Goal: Task Accomplishment & Management: Use online tool/utility

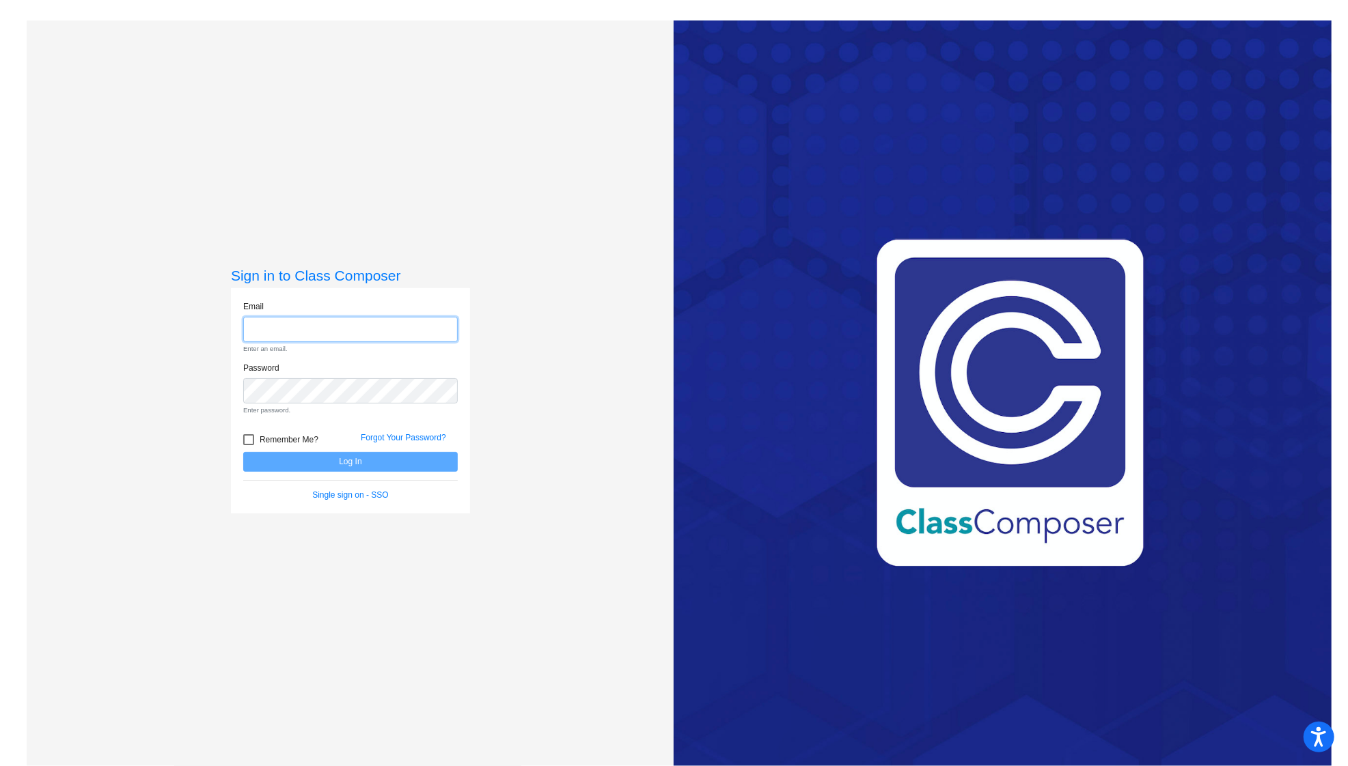
type input "[EMAIL_ADDRESS][DOMAIN_NAME]"
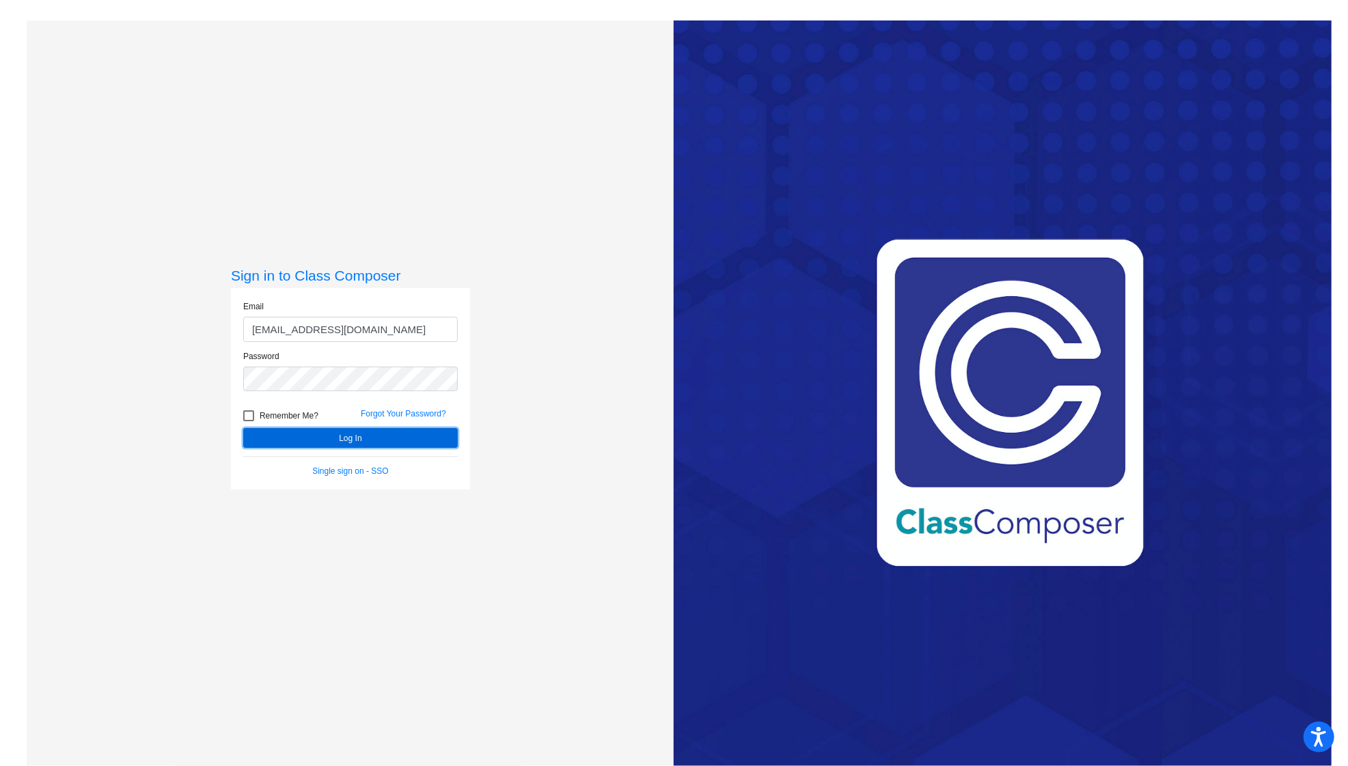
click at [348, 442] on button "Log In" at bounding box center [350, 438] width 214 height 20
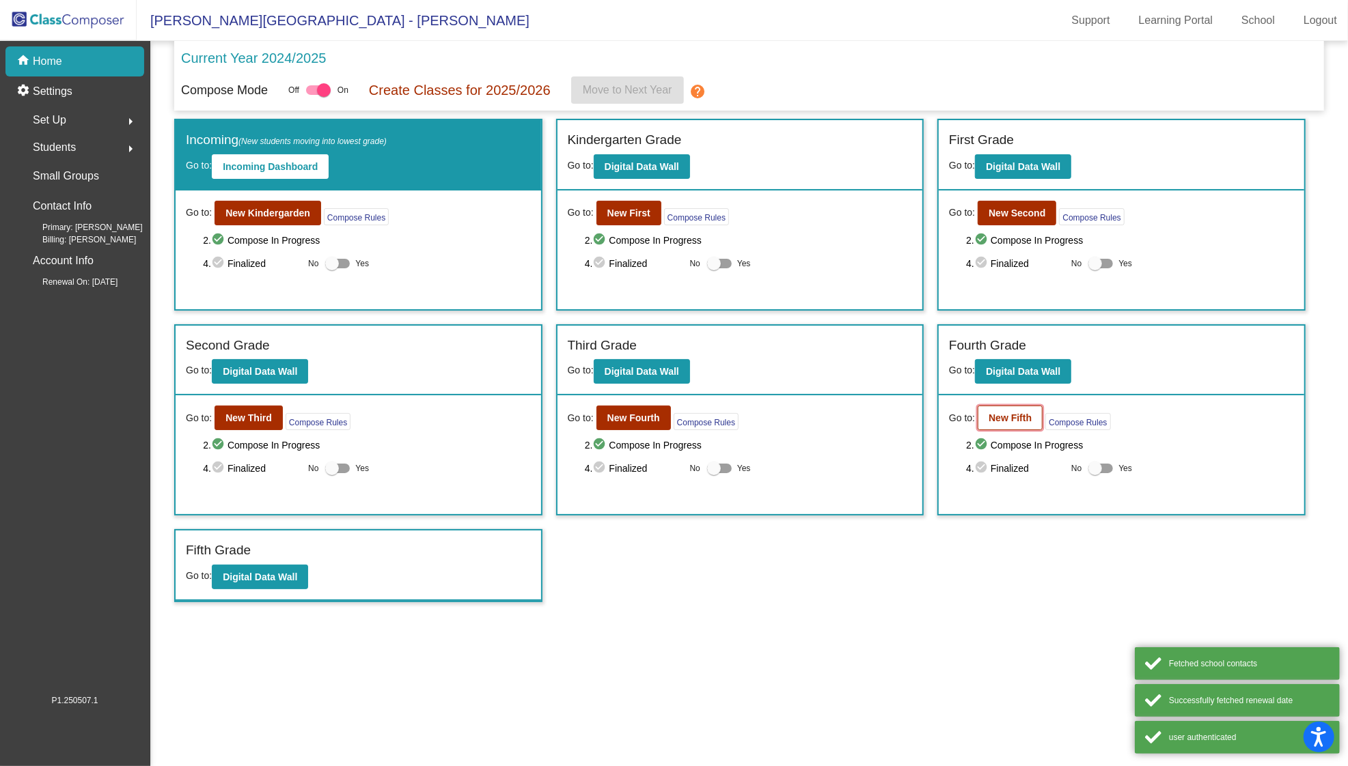
click at [1012, 423] on button "New Fifth" at bounding box center [1010, 418] width 65 height 25
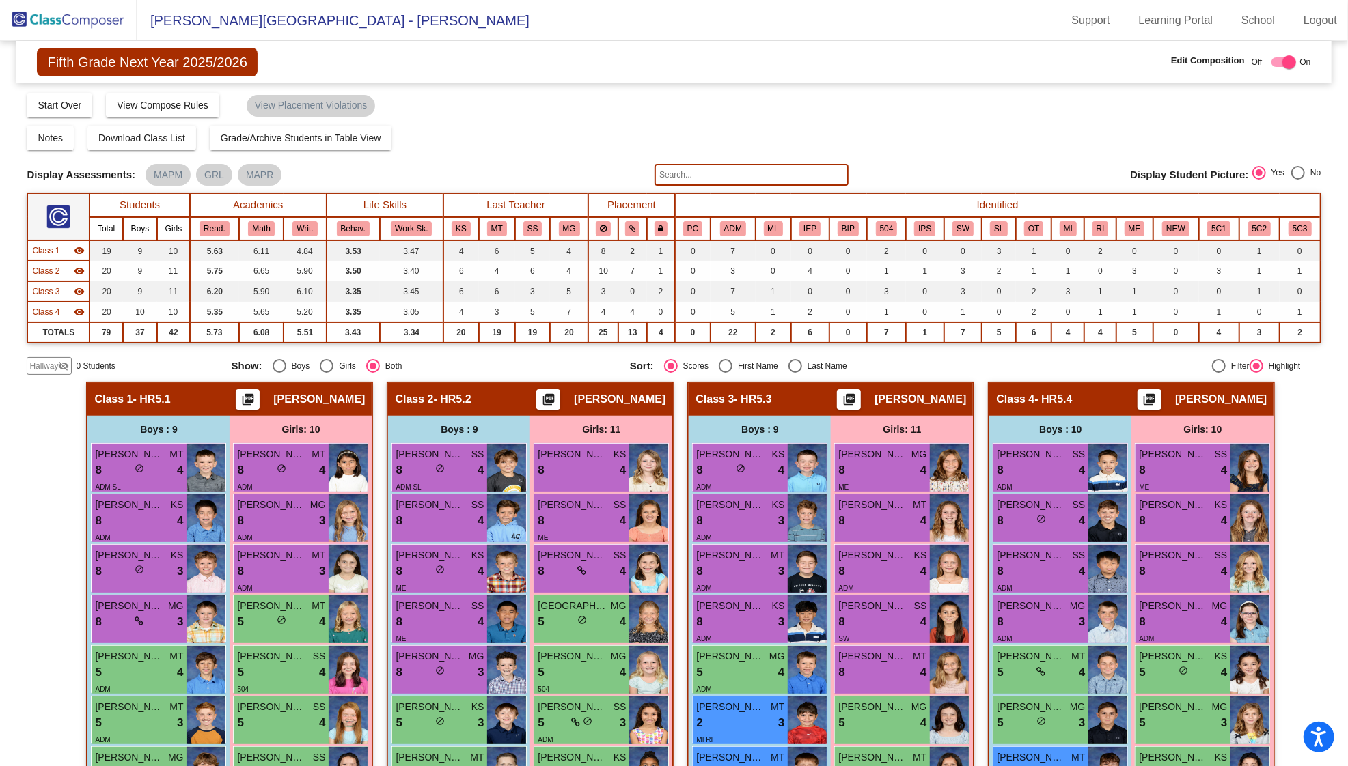
click at [109, 11] on img at bounding box center [68, 20] width 137 height 40
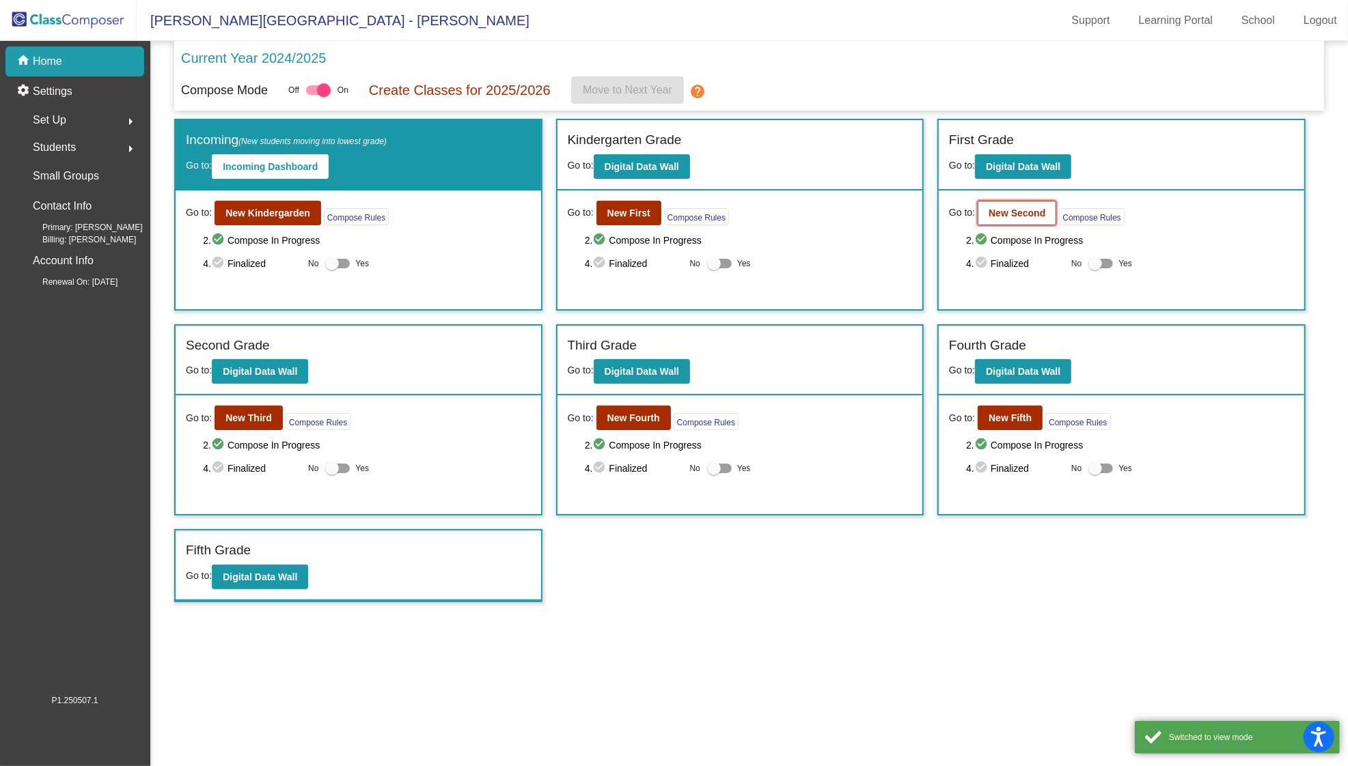
click at [994, 212] on b "New Second" at bounding box center [1016, 213] width 57 height 11
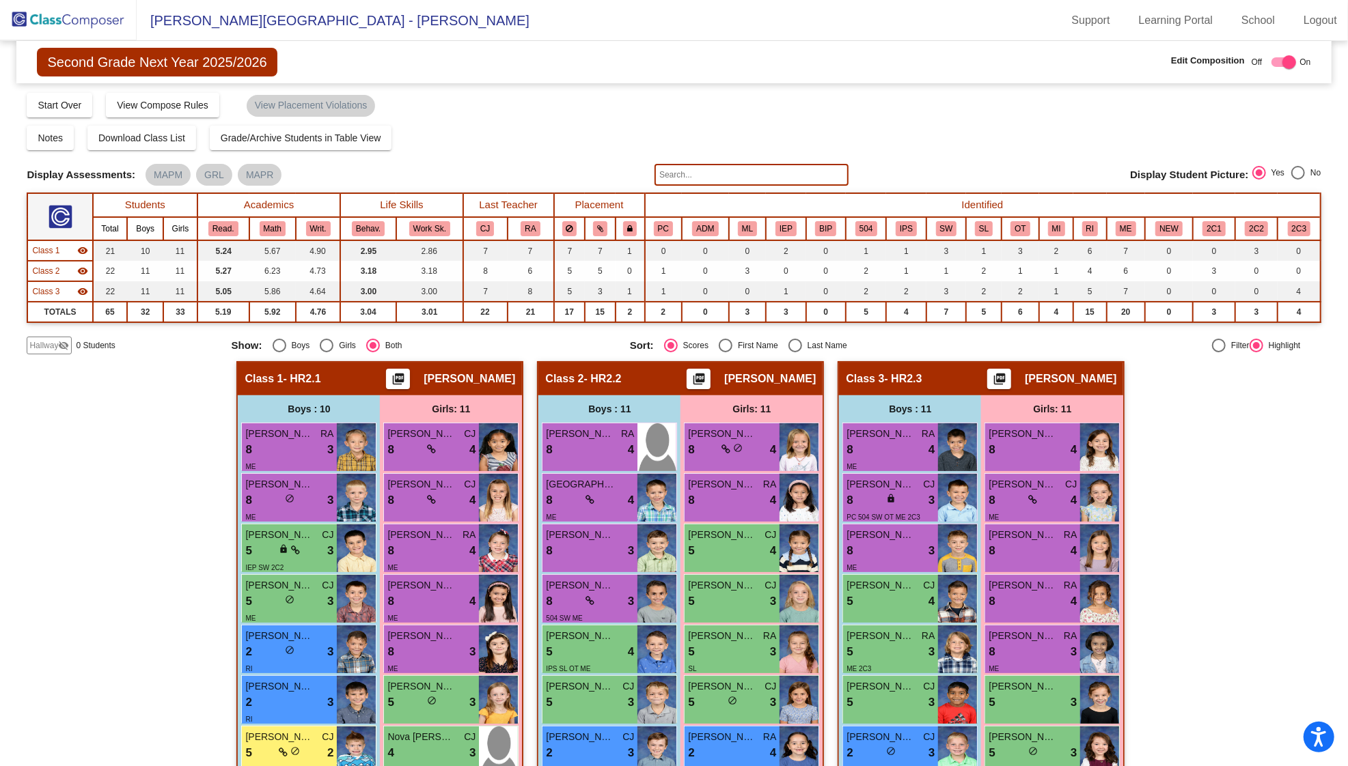
click at [819, 174] on input "text" at bounding box center [751, 175] width 194 height 22
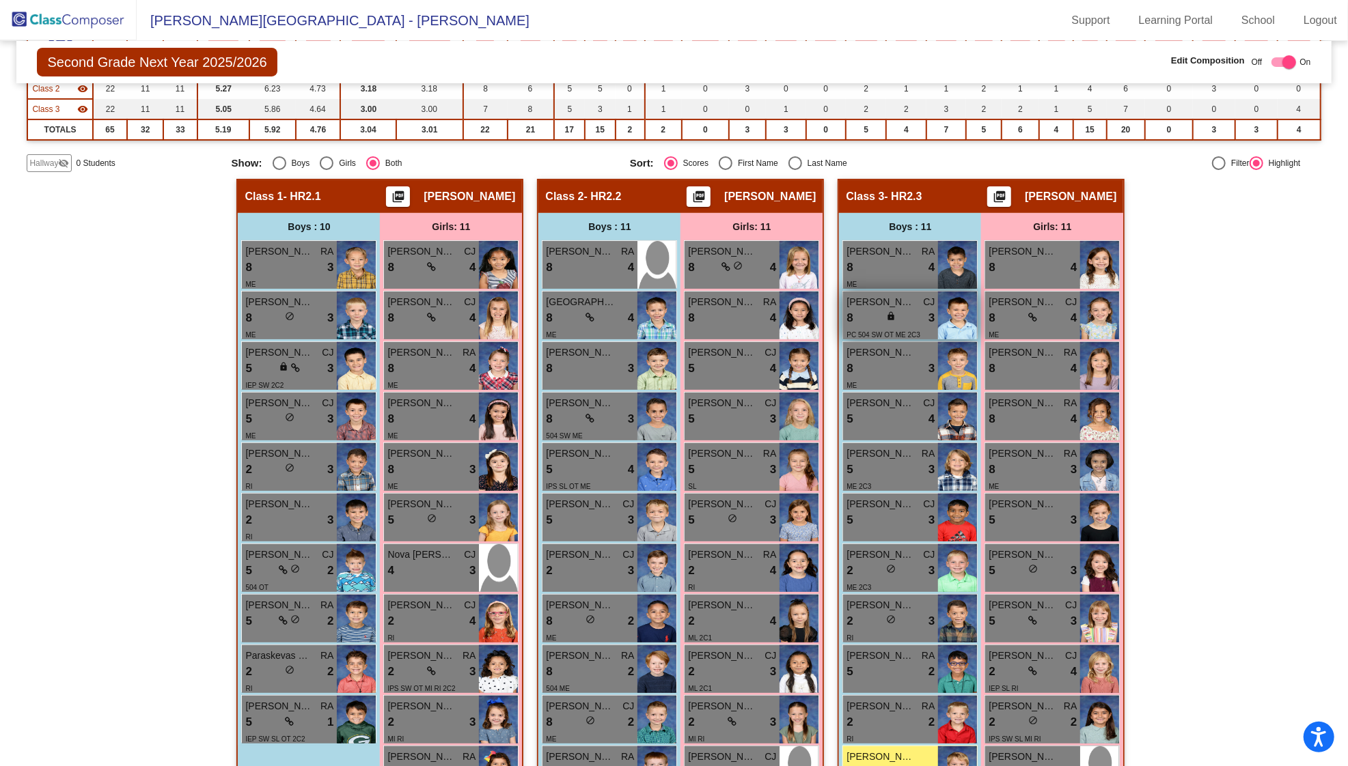
scroll to position [231, 0]
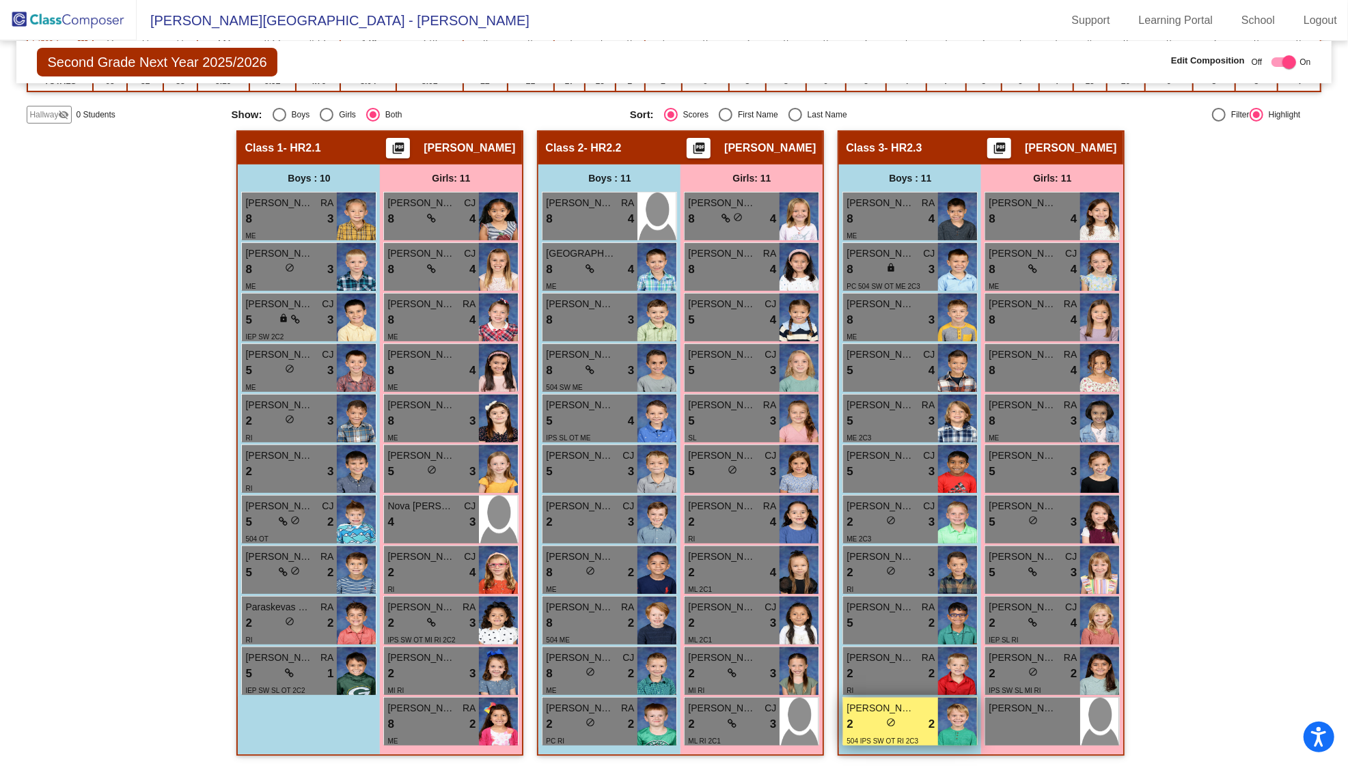
click at [915, 716] on div "2 lock do_not_disturb_alt 2" at bounding box center [890, 725] width 88 height 18
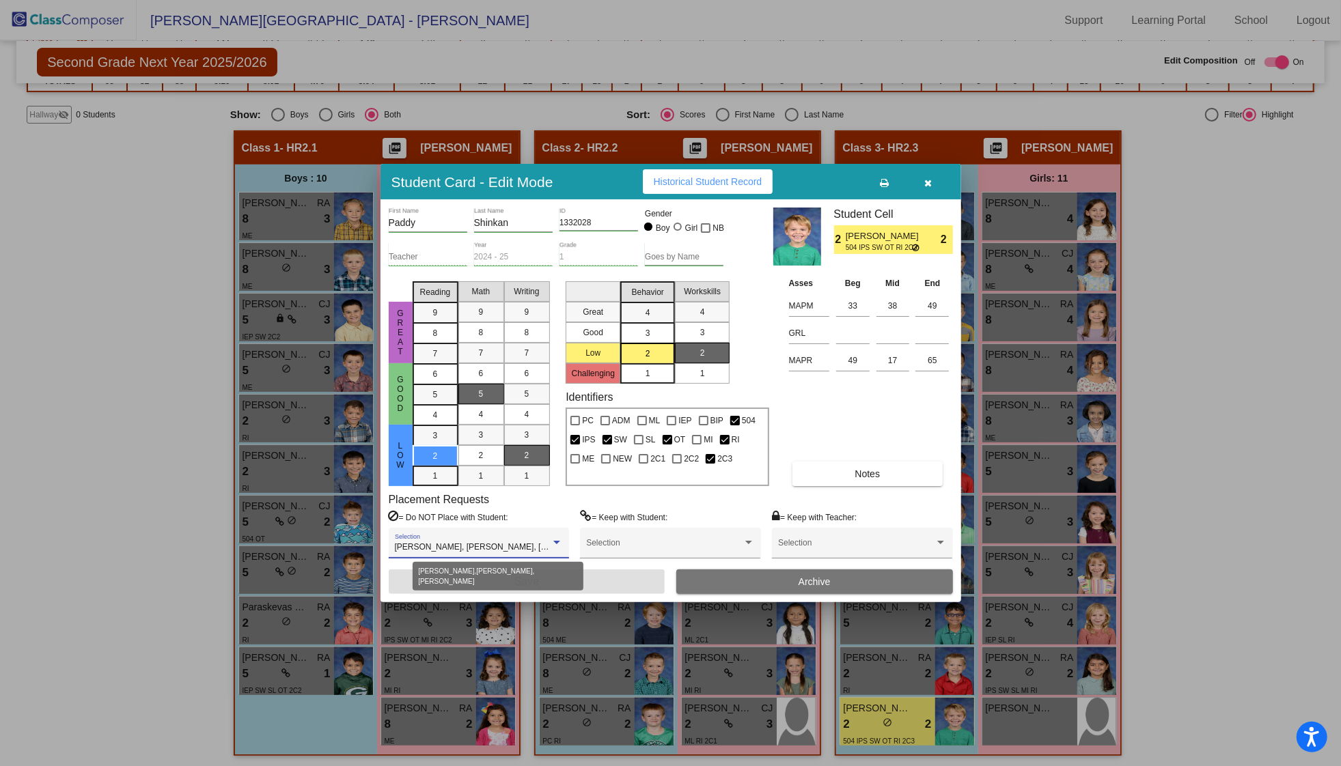
click at [556, 542] on div at bounding box center [556, 543] width 7 height 3
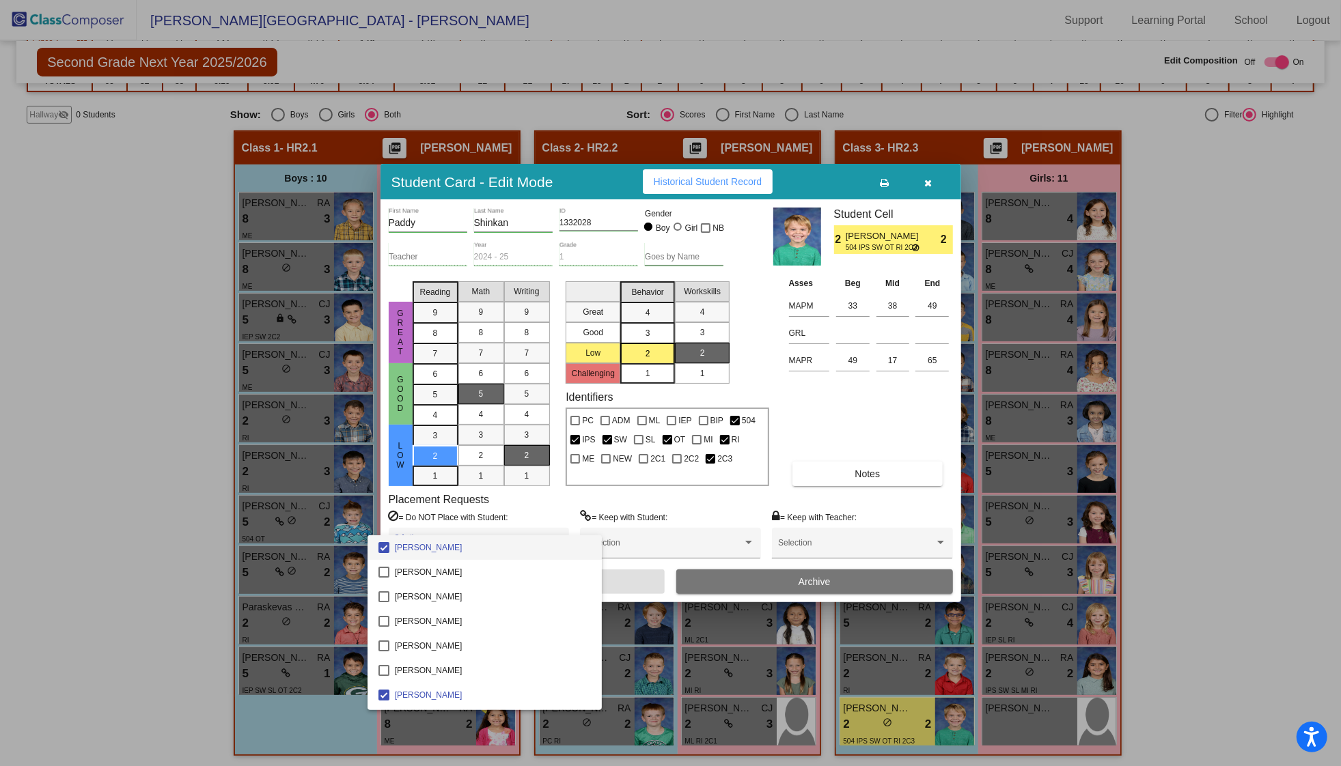
click at [553, 503] on div at bounding box center [670, 383] width 1341 height 766
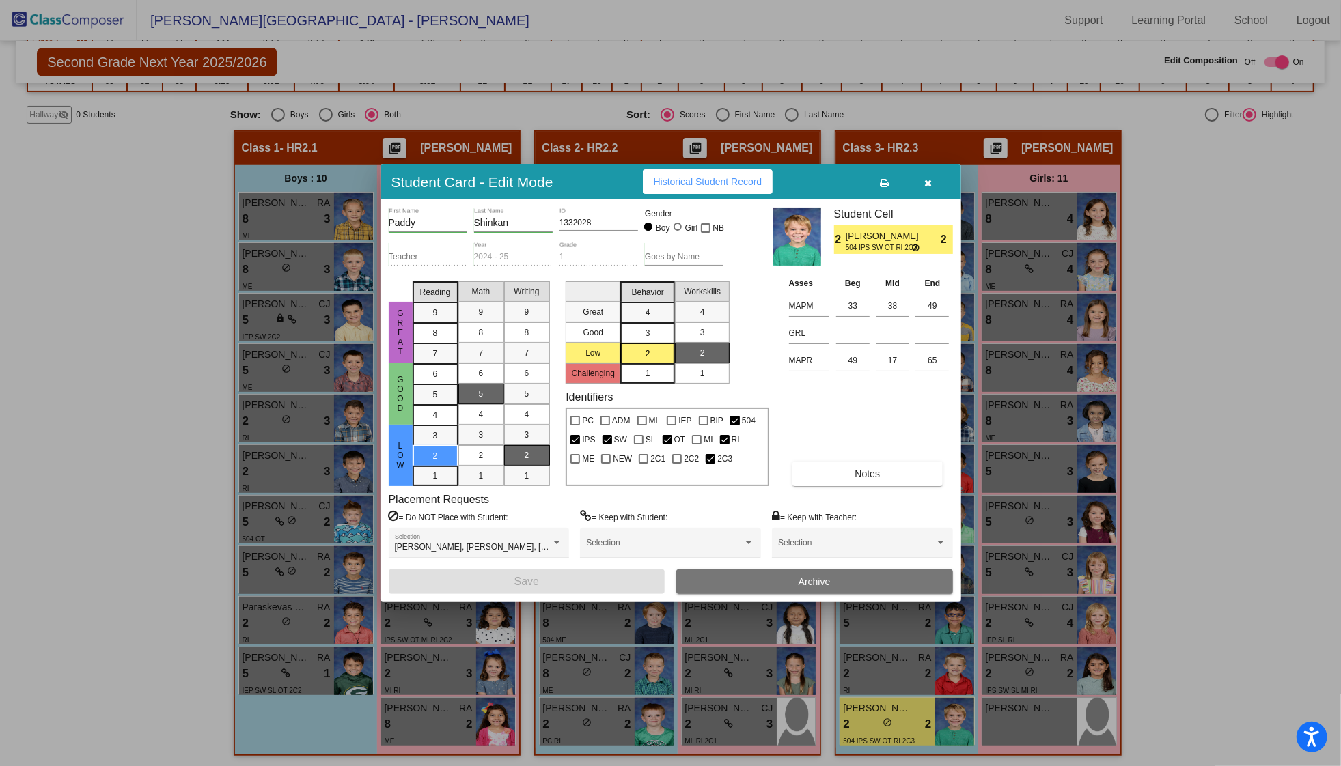
click at [927, 182] on icon "button" at bounding box center [928, 183] width 8 height 10
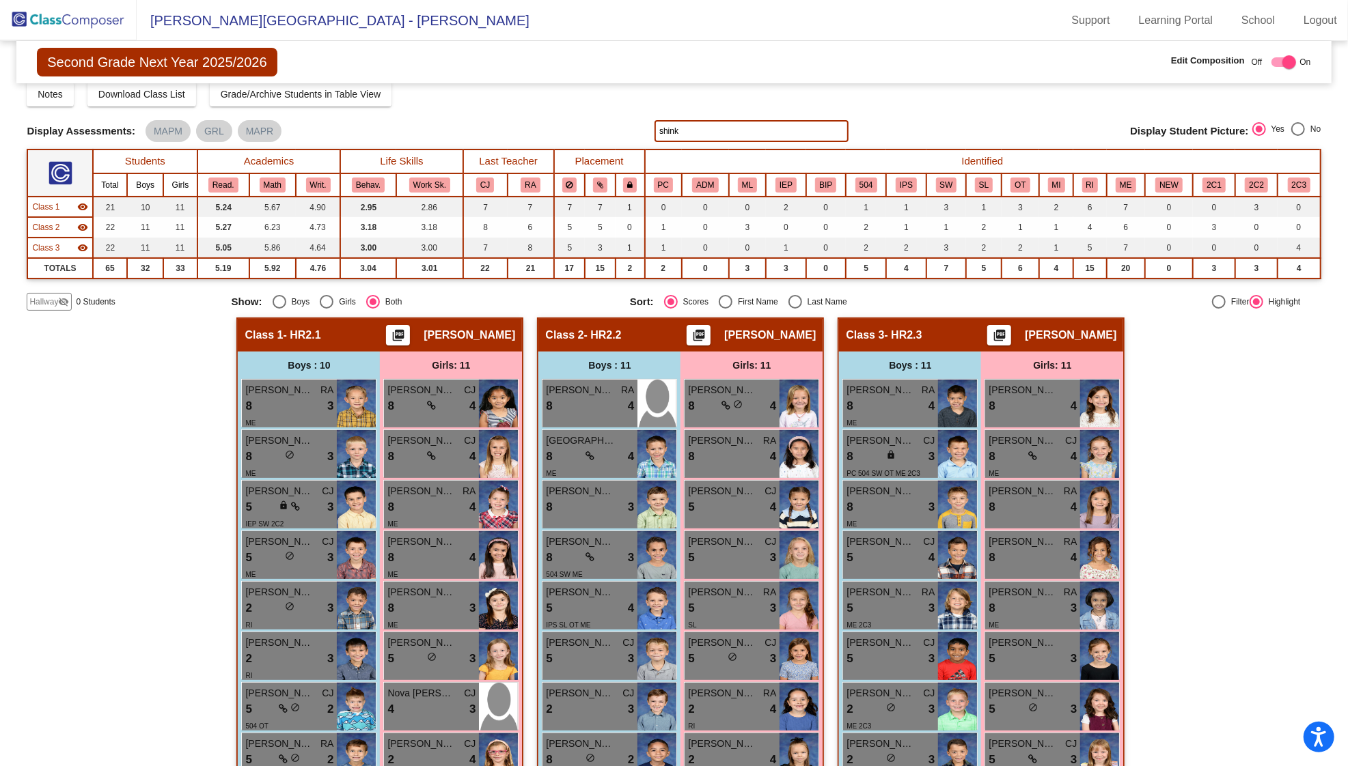
scroll to position [0, 0]
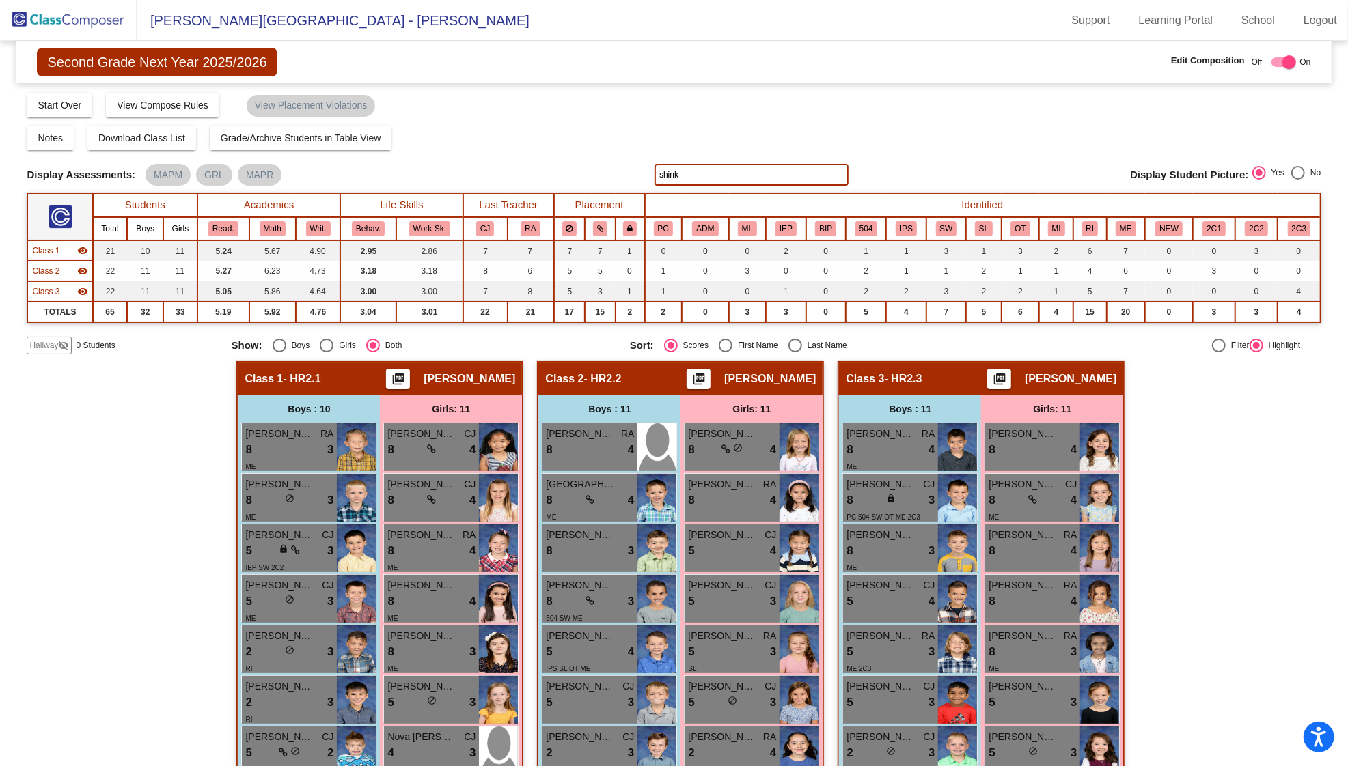
click at [696, 173] on input "shink" at bounding box center [751, 175] width 194 height 22
type input "s"
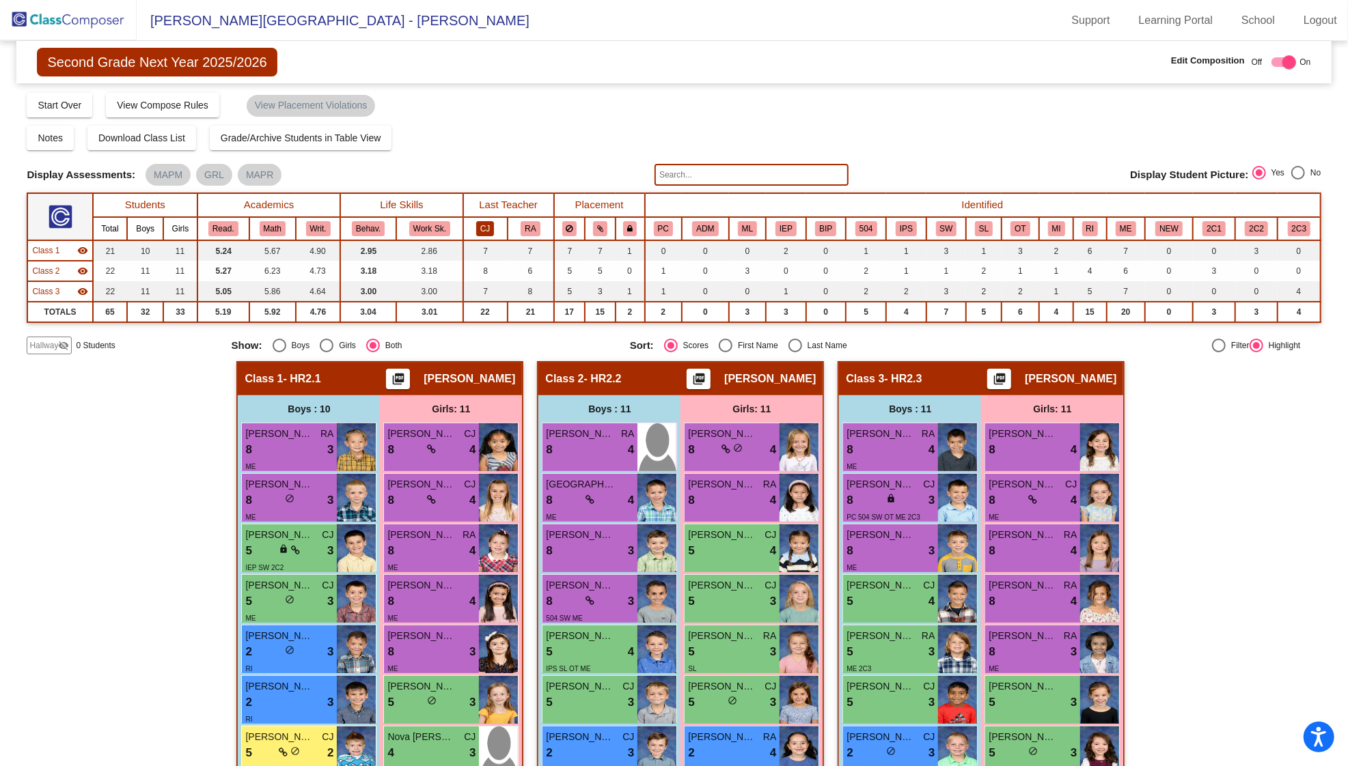
click at [480, 230] on button "CJ" at bounding box center [485, 228] width 18 height 15
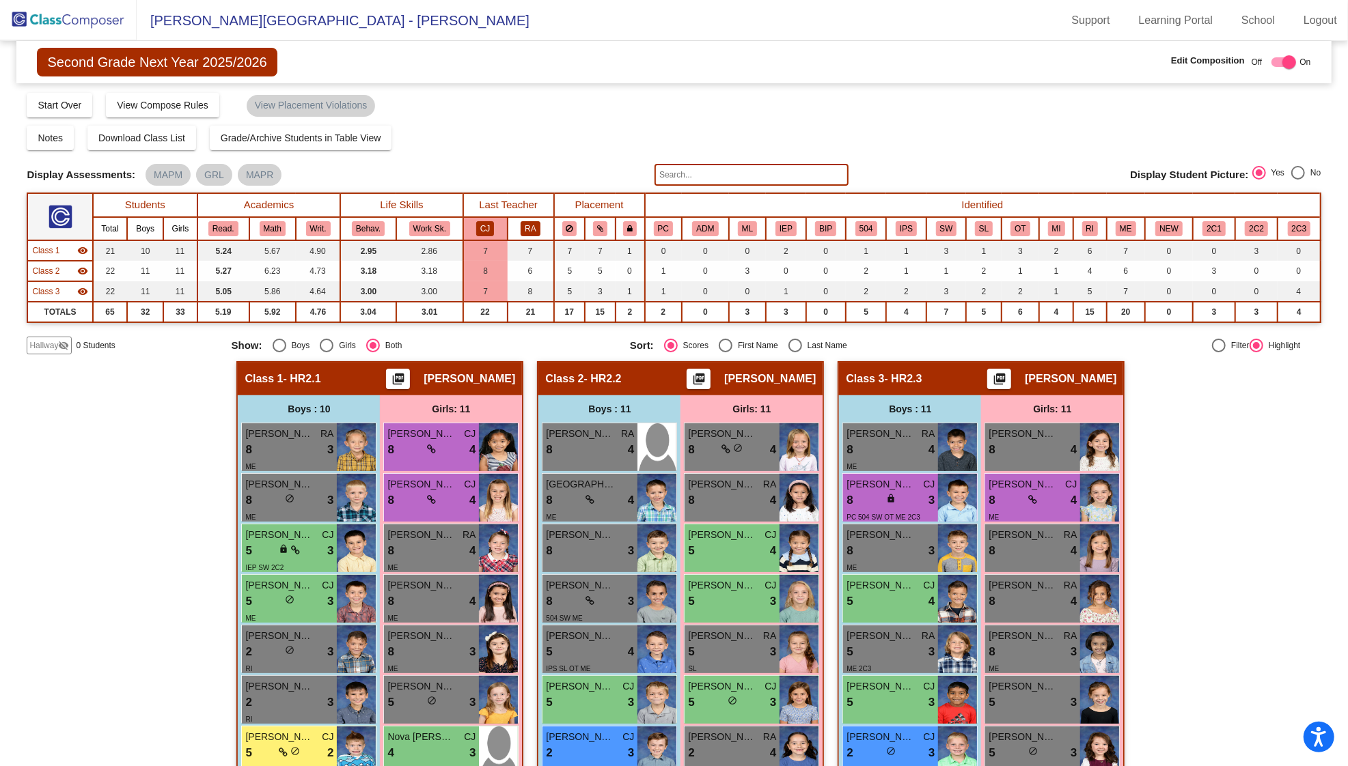
click at [529, 225] on button "RA" at bounding box center [530, 228] width 19 height 15
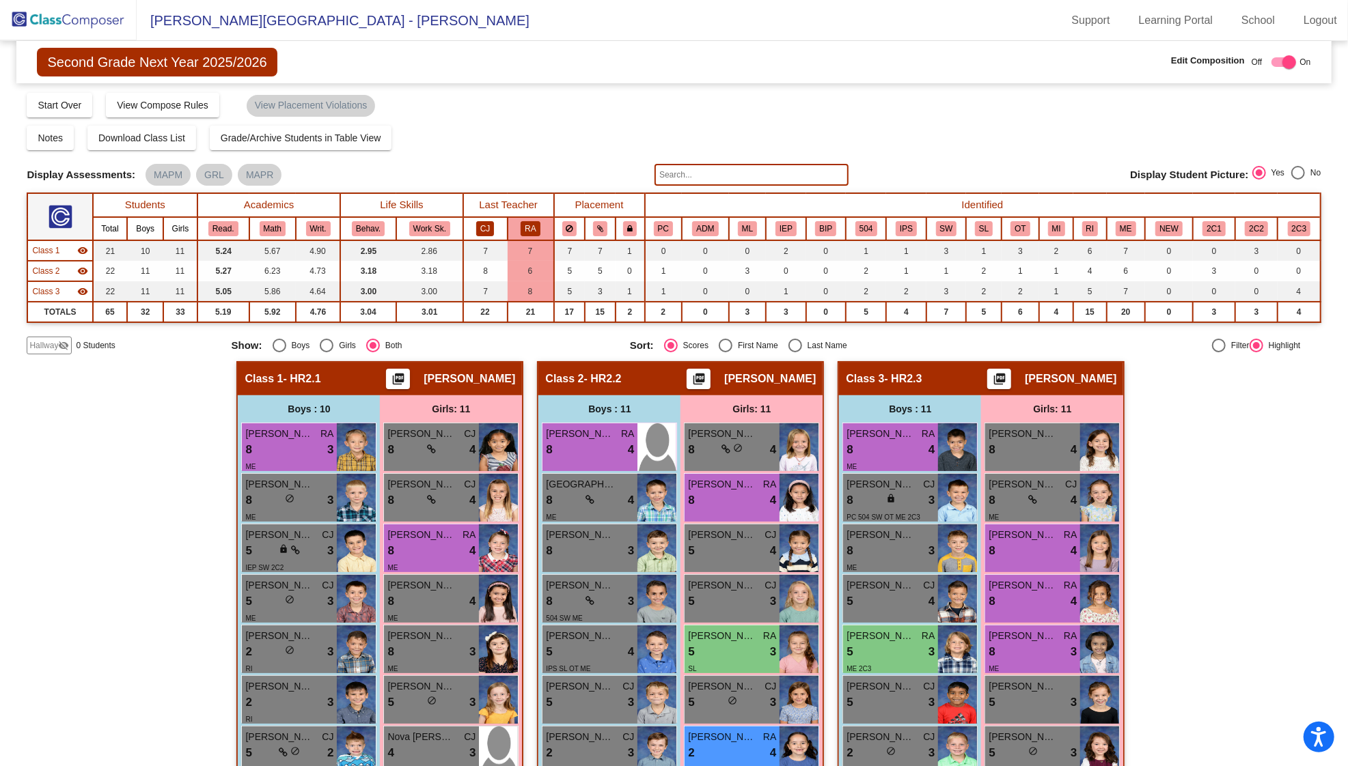
click at [478, 230] on button "CJ" at bounding box center [485, 228] width 18 height 15
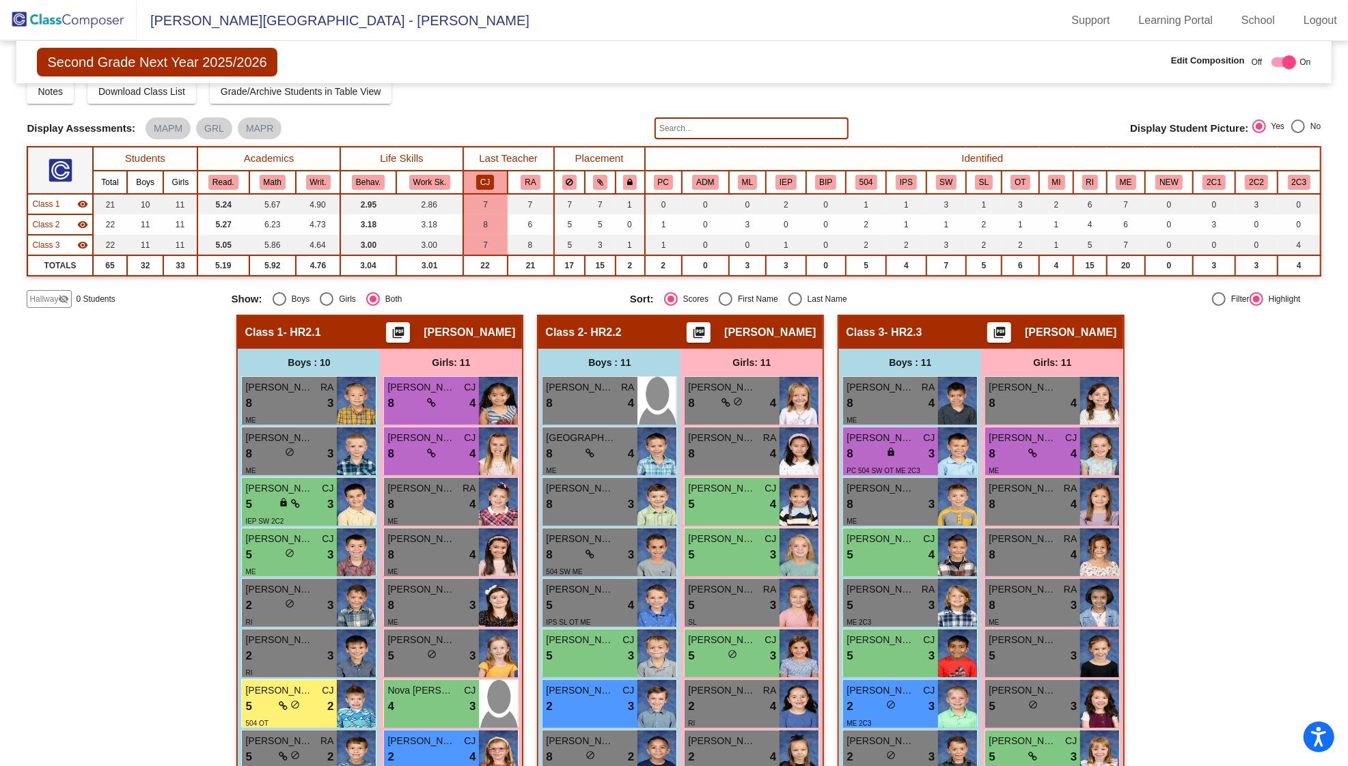
scroll to position [46, 0]
click at [531, 178] on button "RA" at bounding box center [530, 183] width 19 height 15
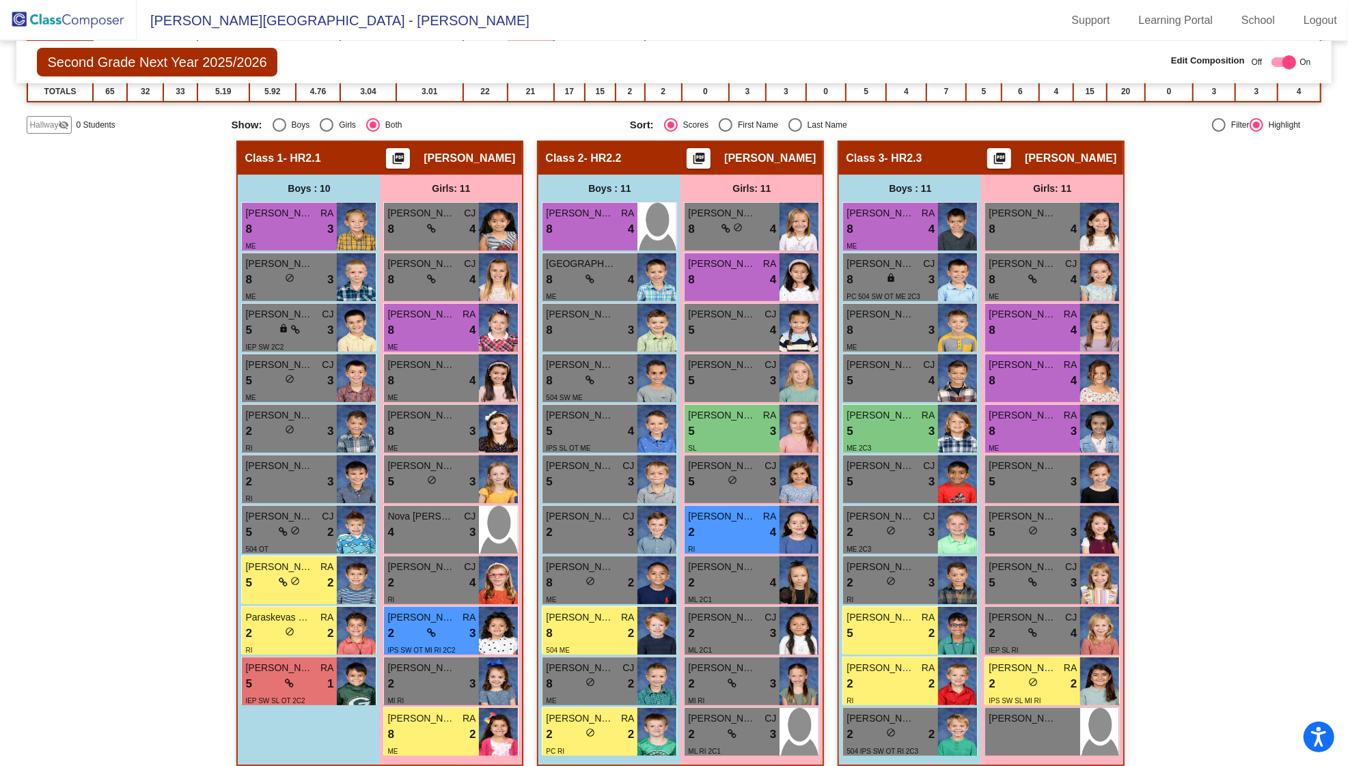
scroll to position [223, 0]
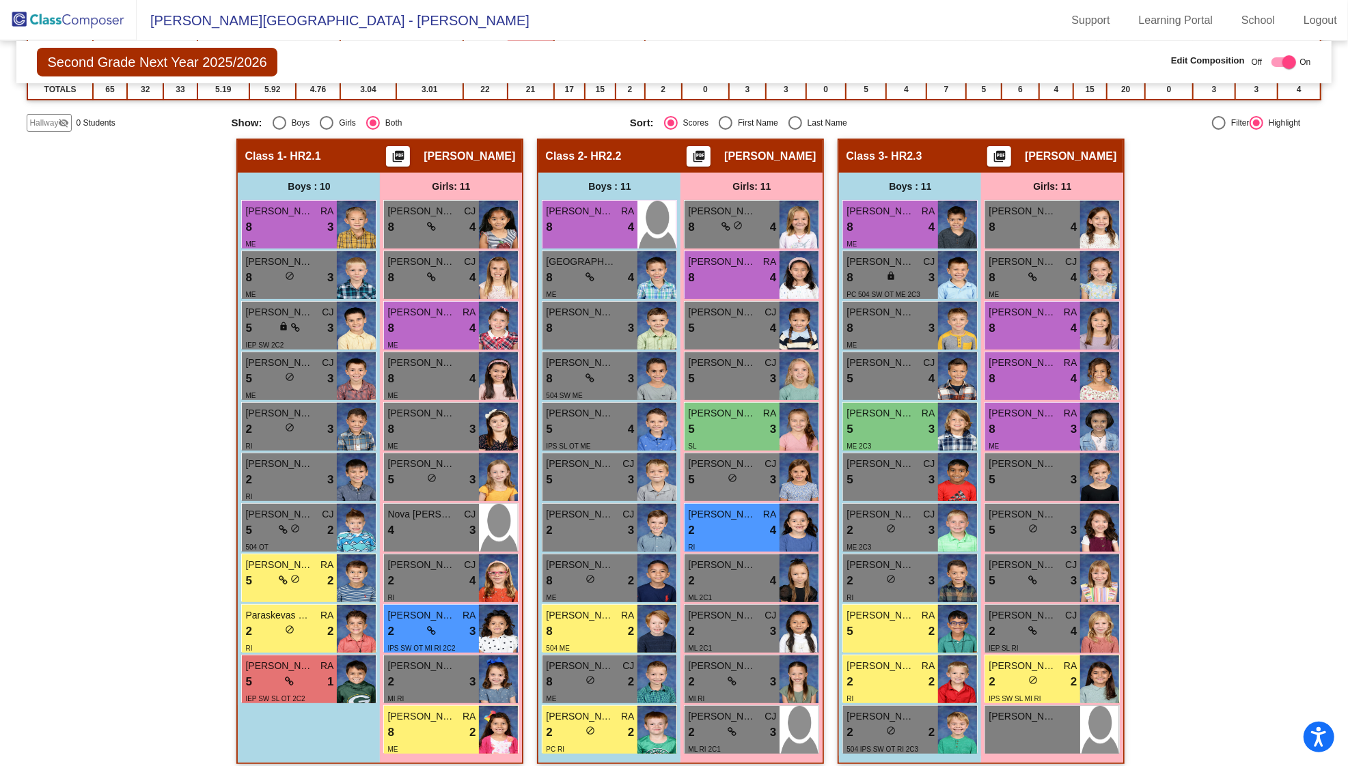
click at [1230, 541] on div "Hallway - Hallway Class picture_as_pdf Add Student First Name Last Name Student…" at bounding box center [674, 458] width 1294 height 639
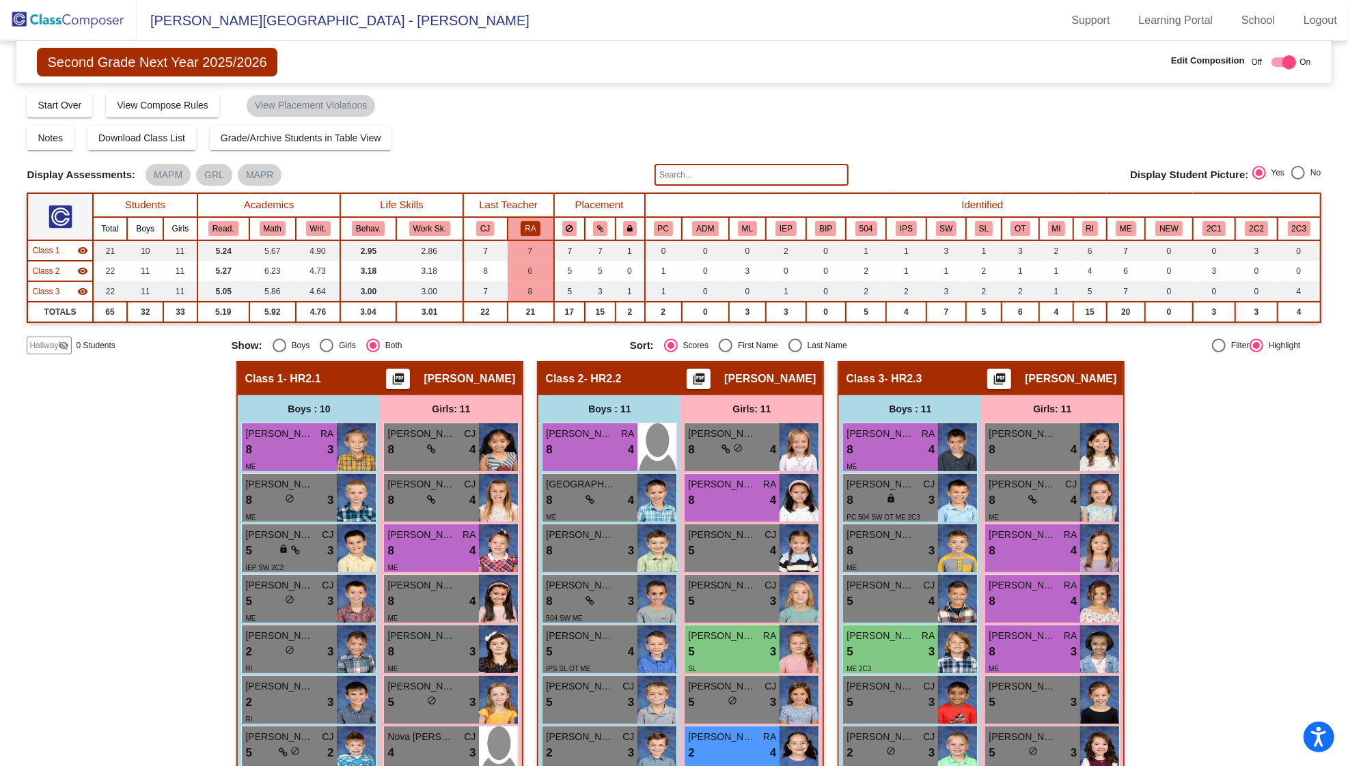
click at [74, 18] on img at bounding box center [68, 20] width 137 height 40
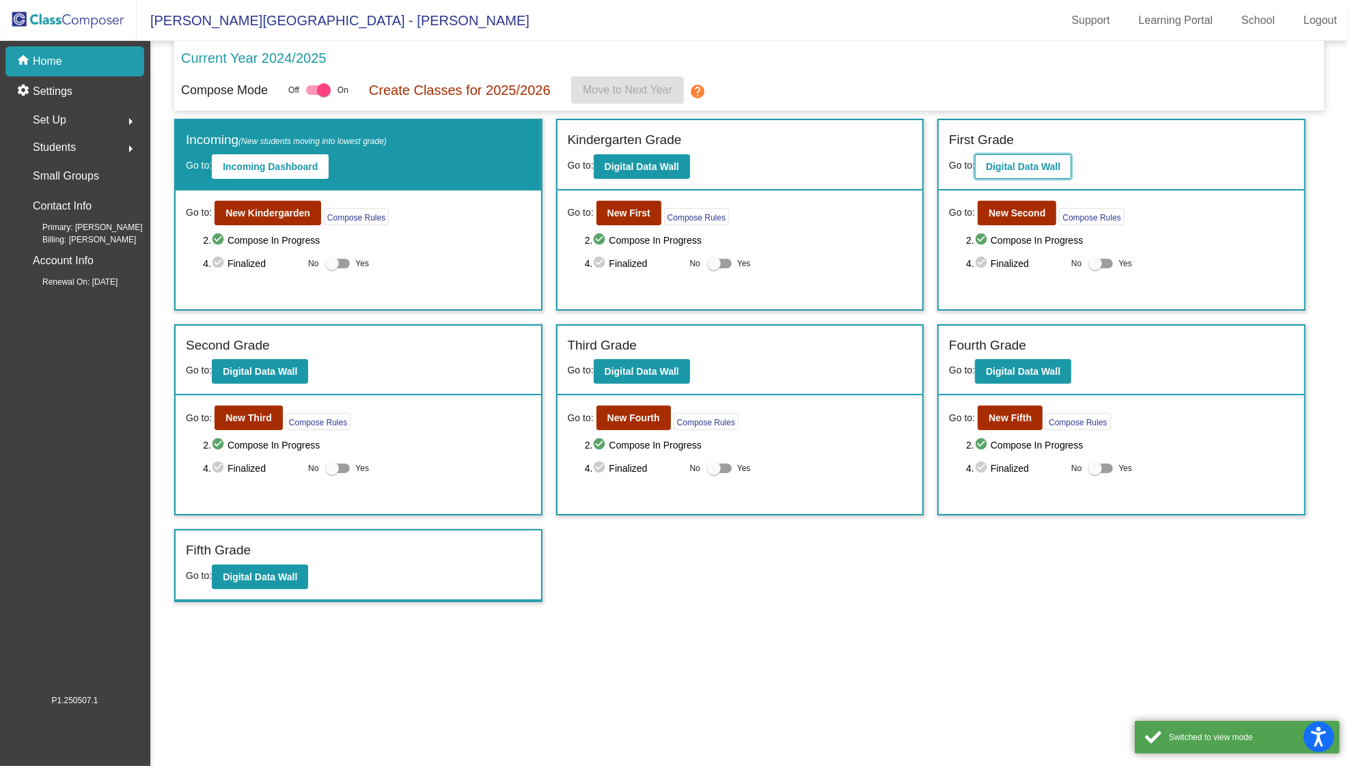
click at [1059, 168] on b "Digital Data Wall" at bounding box center [1023, 166] width 74 height 11
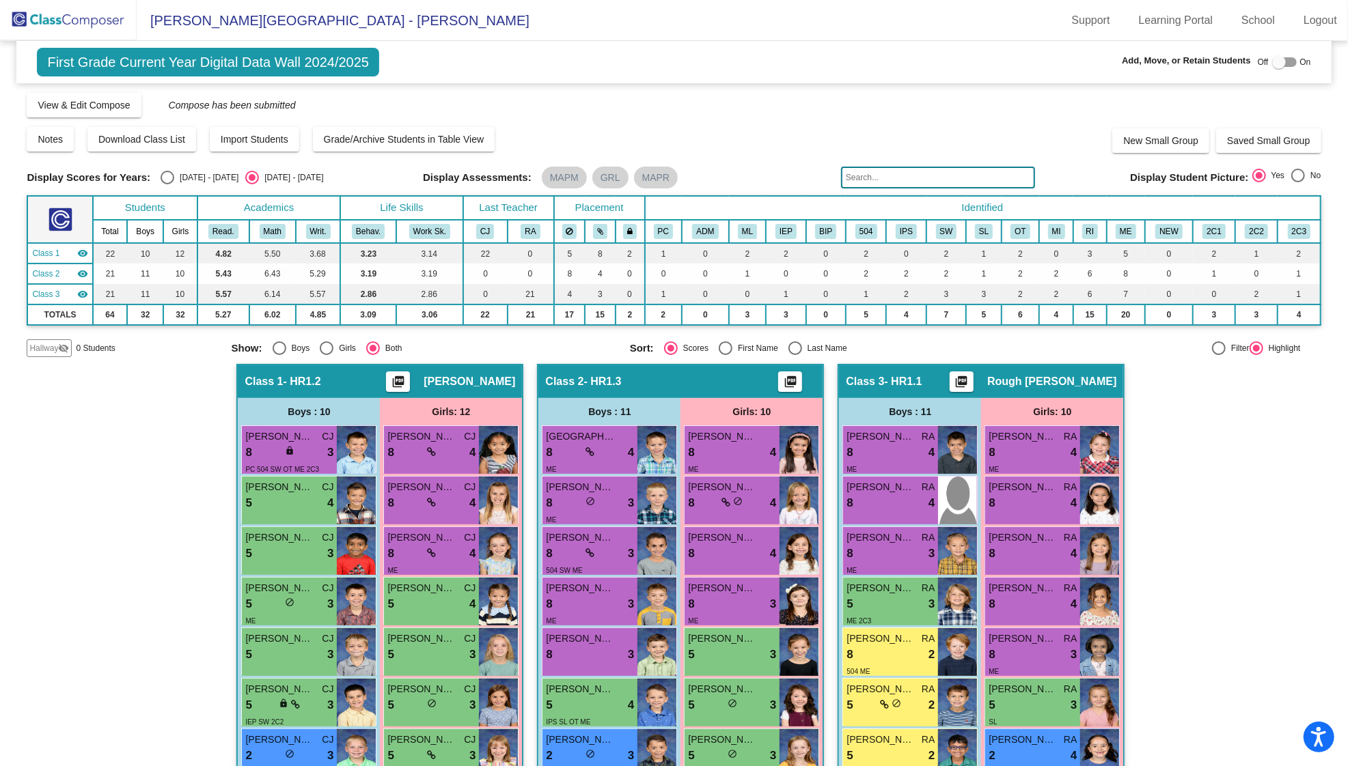
click at [87, 21] on img at bounding box center [68, 20] width 137 height 40
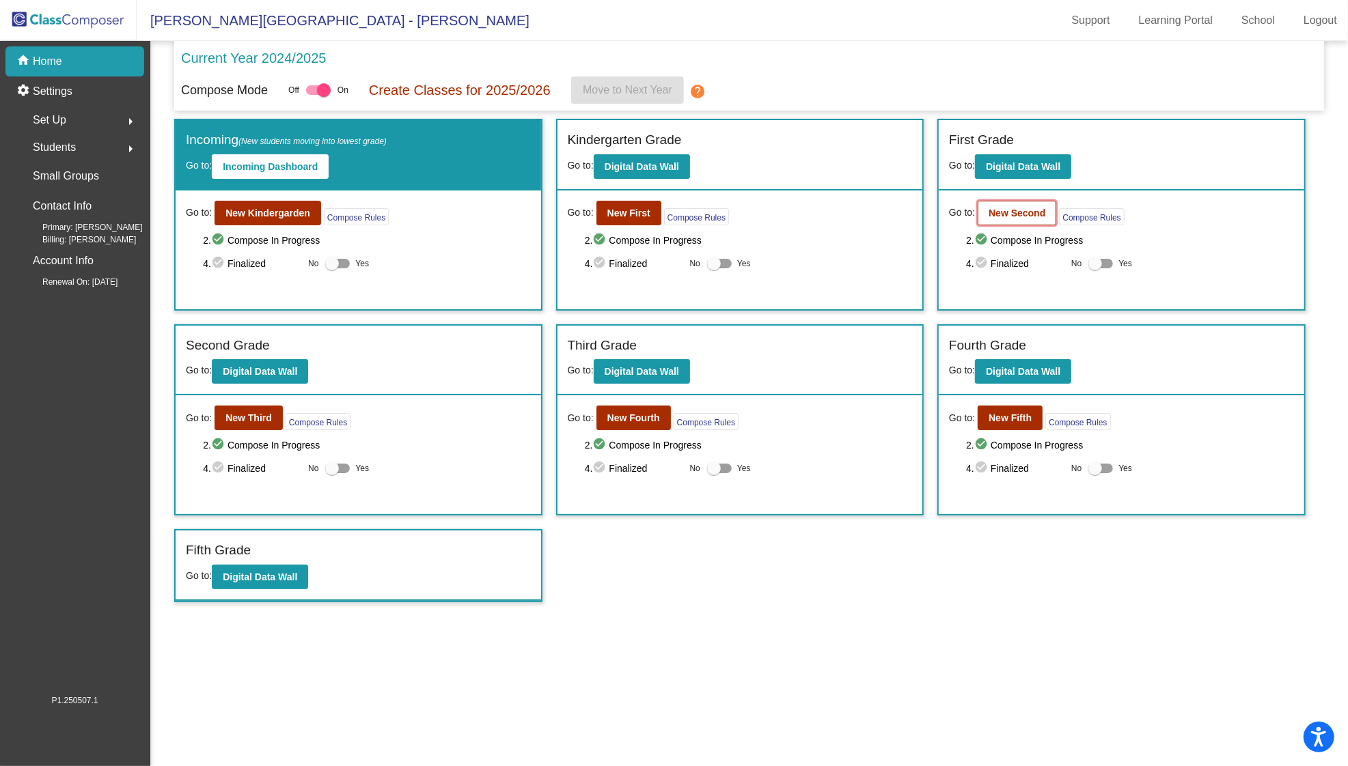
click at [1008, 220] on button "New Second" at bounding box center [1017, 213] width 79 height 25
